Goal: Information Seeking & Learning: Learn about a topic

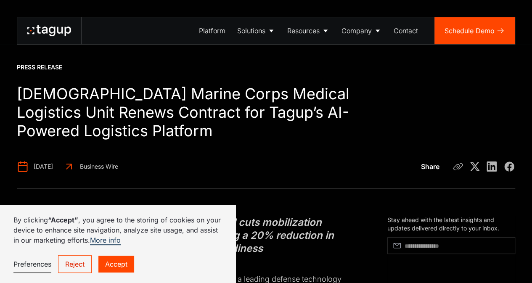
drag, startPoint x: 233, startPoint y: 277, endPoint x: 96, endPoint y: 54, distance: 261.8
click at [93, 62] on div "Press Release [DEMOGRAPHIC_DATA] Marine Corps Medical Logistics Unit Renews Con…" at bounding box center [266, 94] width 499 height 189
click at [113, 263] on link "Accept" at bounding box center [116, 264] width 36 height 17
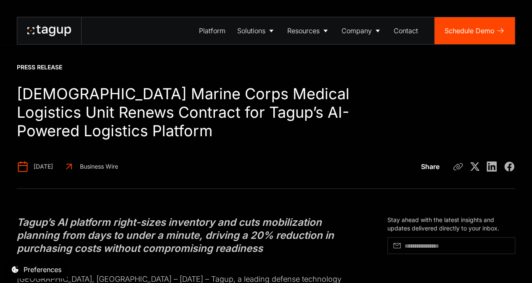
click at [0, 164] on div "Press Release [DEMOGRAPHIC_DATA] Marine Corps Medical Logistics Unit Renews Con…" at bounding box center [266, 94] width 532 height 189
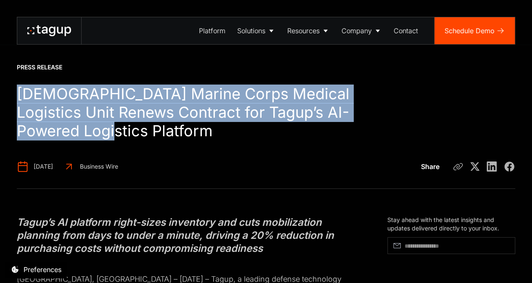
drag, startPoint x: 21, startPoint y: 93, endPoint x: 179, endPoint y: 133, distance: 162.6
click at [179, 133] on div "Press Release [DEMOGRAPHIC_DATA] Marine Corps Medical Logistics Unit Renews Con…" at bounding box center [266, 94] width 532 height 189
copy h1 "[DEMOGRAPHIC_DATA] Marine Corps Medical Logistics Unit Renews Contract for Tagu…"
click at [0, 98] on div "Press Release [DEMOGRAPHIC_DATA] Marine Corps Medical Logistics Unit Renews Con…" at bounding box center [266, 94] width 532 height 189
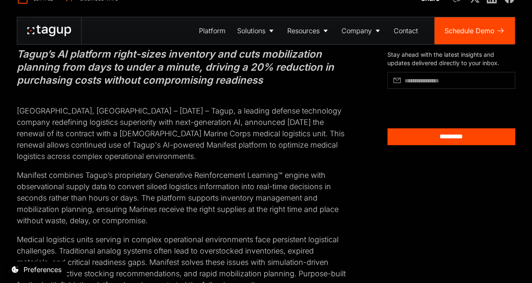
scroll to position [210, 0]
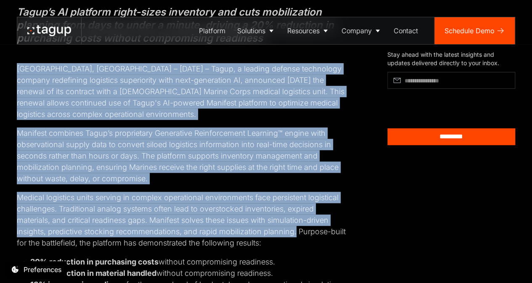
drag, startPoint x: 16, startPoint y: 69, endPoint x: 158, endPoint y: 174, distance: 176.4
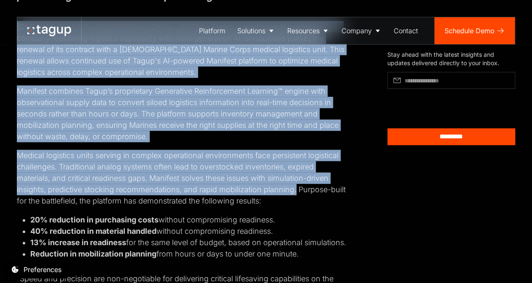
copy div "Loremi, DO – Sitametco 67ad, 6190 – Elits, d eiusmod tempori utlaboreet dolorem…"
click at [0, 127] on div "Tagup’s AI platform right-sizes inventory and cuts mobilization planning from d…" at bounding box center [266, 277] width 532 height 682
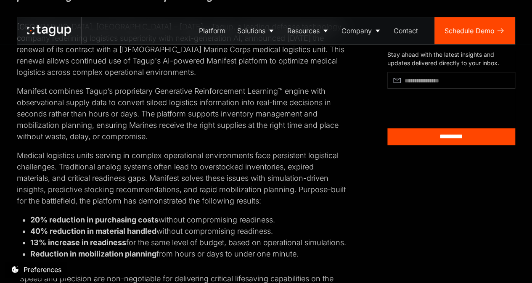
scroll to position [421, 0]
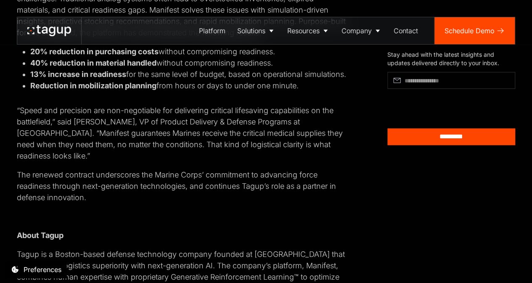
drag, startPoint x: 100, startPoint y: 198, endPoint x: 4, endPoint y: 165, distance: 101.4
click at [4, 165] on div "Tagup’s AI platform right-sizes inventory and cuts mobilization planning from d…" at bounding box center [266, 109] width 532 height 682
click at [8, 174] on div "Tagup’s AI platform right-sizes inventory and cuts mobilization planning from d…" at bounding box center [266, 109] width 532 height 682
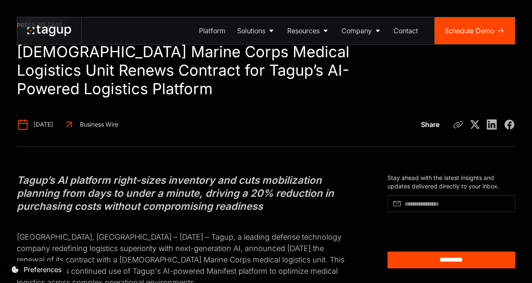
scroll to position [84, 0]
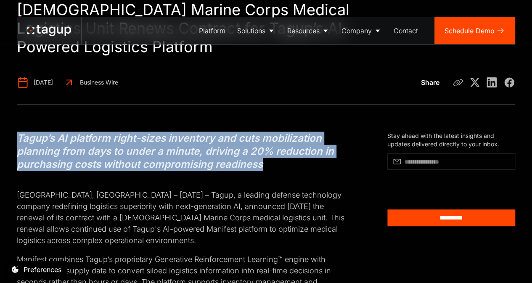
drag, startPoint x: 18, startPoint y: 136, endPoint x: 237, endPoint y: 144, distance: 219.8
click at [270, 165] on h4 "Tagup’s AI platform right-sizes inventory and cuts mobilization planning from d…" at bounding box center [182, 152] width 330 height 40
copy em "Tagup’s AI platform right-sizes inventory and cuts mobilization planning from d…"
